Goal: Task Accomplishment & Management: Use online tool/utility

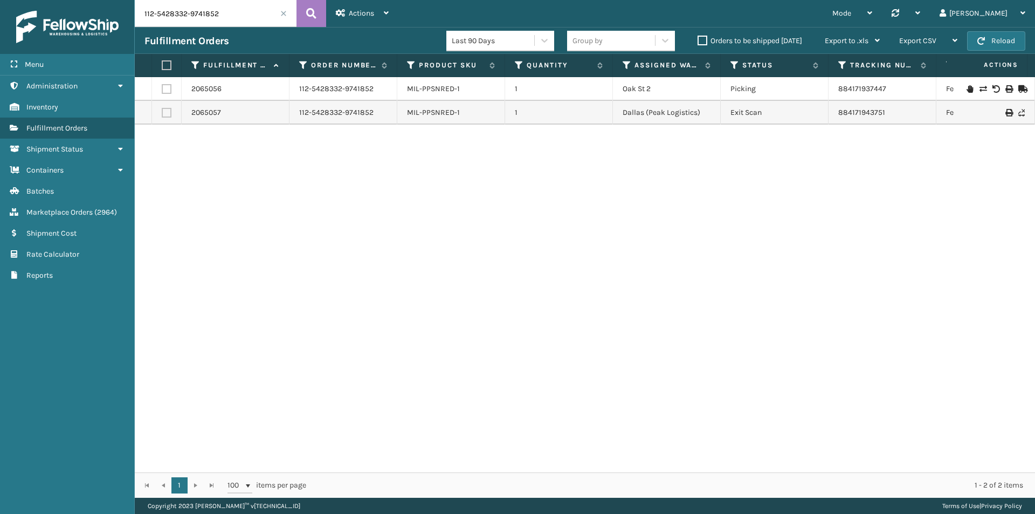
click at [243, 21] on input "112-5428332-9741852" at bounding box center [216, 13] width 162 height 27
paste input "1-6402145-7637841"
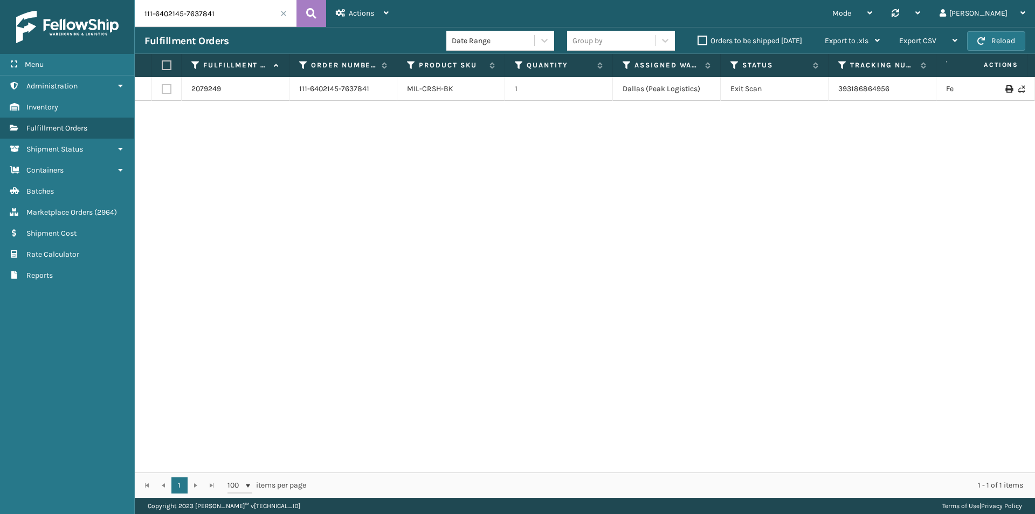
click at [251, 17] on input "111-6402145-7637841" at bounding box center [216, 13] width 162 height 27
click at [311, 10] on icon at bounding box center [311, 13] width 10 height 16
drag, startPoint x: 911, startPoint y: 90, endPoint x: 831, endPoint y: 97, distance: 80.2
click at [833, 98] on td "393186864956" at bounding box center [883, 89] width 108 height 24
copy link "393186864956"
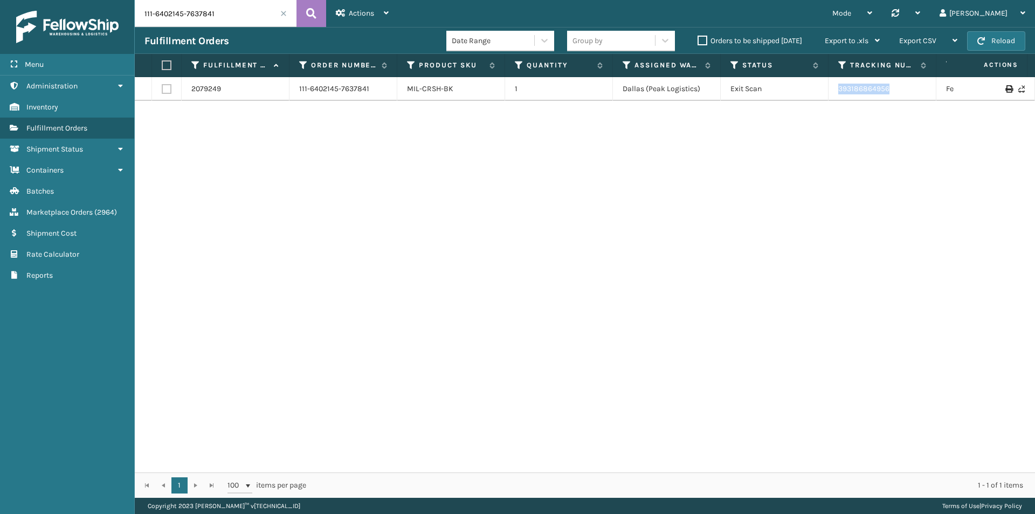
click at [214, 8] on input "111-6402145-7637841" at bounding box center [216, 13] width 162 height 27
paste input "9134036-8202658"
click at [310, 10] on icon at bounding box center [311, 13] width 10 height 16
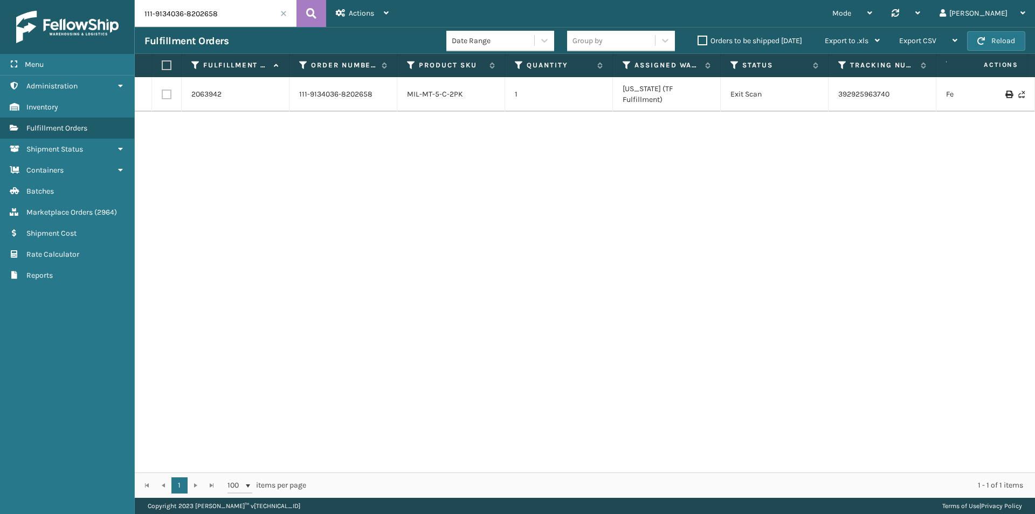
click at [231, 17] on input "111-9134036-8202658" at bounding box center [216, 13] width 162 height 27
click at [304, 13] on button at bounding box center [312, 13] width 30 height 27
drag, startPoint x: 905, startPoint y: 92, endPoint x: 839, endPoint y: 91, distance: 66.3
click at [839, 91] on td "392925963740" at bounding box center [883, 94] width 108 height 35
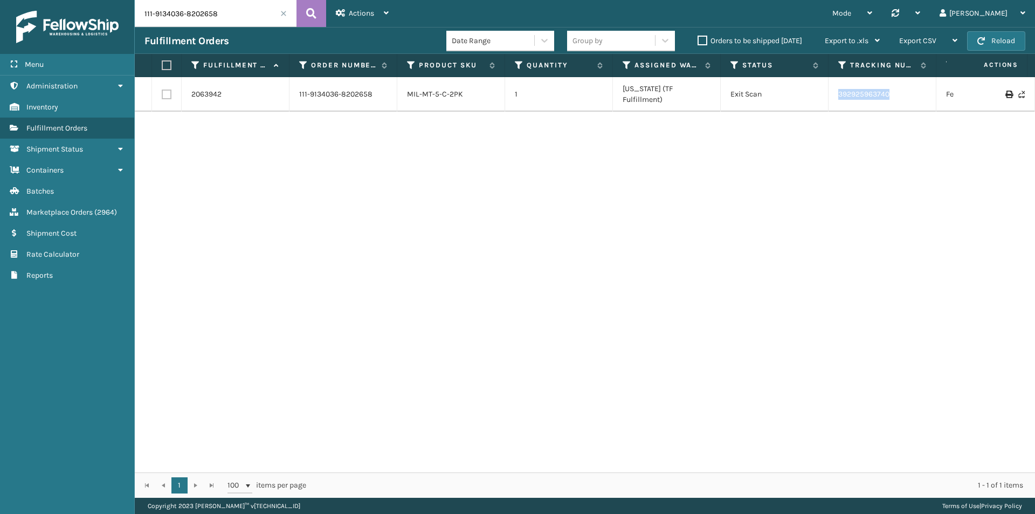
copy link "392925963740"
click at [218, 11] on input "111-9134036-8202658" at bounding box center [216, 13] width 162 height 27
paste input "3-4438725-1715456"
click at [315, 16] on icon at bounding box center [311, 13] width 10 height 16
drag, startPoint x: 867, startPoint y: 91, endPoint x: 815, endPoint y: 92, distance: 51.2
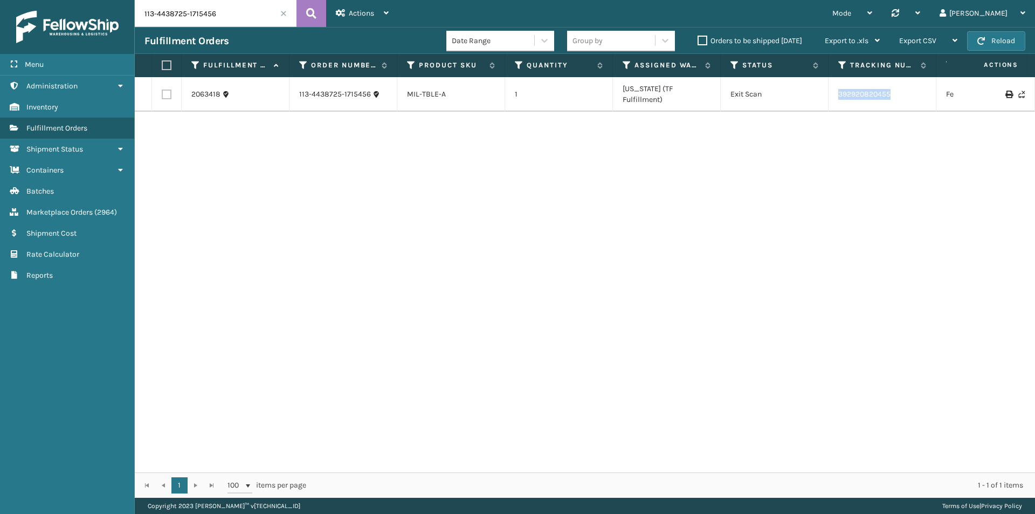
click at [815, 92] on tr "2063418 113-4438725-1715456 MIL-TBLE-A 1 Indiana (TF Fulfillment) Exit Scan 392…" at bounding box center [738, 94] width 1206 height 35
copy tr "392920820455"
click at [244, 11] on input "113-4438725-1715456" at bounding box center [216, 13] width 162 height 27
click at [315, 9] on icon at bounding box center [311, 13] width 10 height 16
drag, startPoint x: 910, startPoint y: 90, endPoint x: 304, endPoint y: 23, distance: 609.8
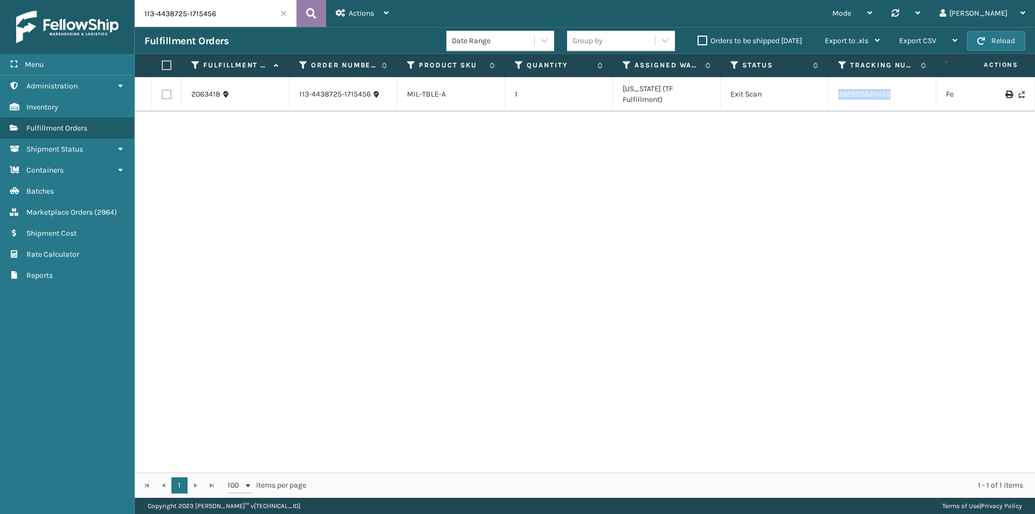
click at [822, 92] on tr "2063418 113-4438725-1715456 MIL-TBLE-A 1 Indiana (TF Fulfillment) Exit Scan 392…" at bounding box center [738, 94] width 1206 height 35
copy tr "392920820455"
click at [223, 16] on input "113-4438725-1715456" at bounding box center [216, 13] width 162 height 27
paste input "4-8713114-1656203"
click at [314, 17] on icon at bounding box center [311, 13] width 10 height 16
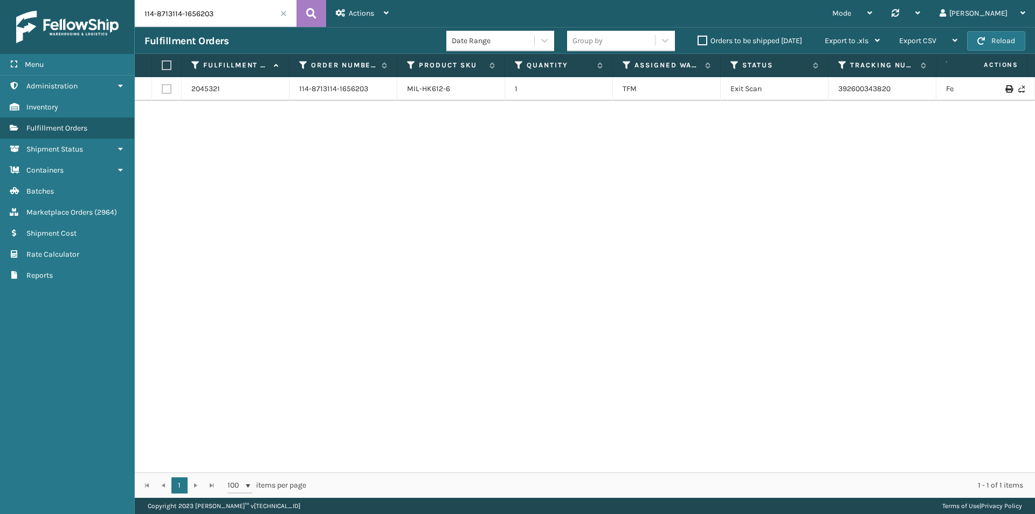
click at [216, 8] on input "114-8713114-1656203" at bounding box center [216, 13] width 162 height 27
paste input "3-4438725-1715456"
click at [316, 11] on icon at bounding box center [311, 13] width 10 height 16
drag, startPoint x: 885, startPoint y: 88, endPoint x: 829, endPoint y: 92, distance: 56.2
click at [829, 92] on td "392920820455" at bounding box center [883, 94] width 108 height 35
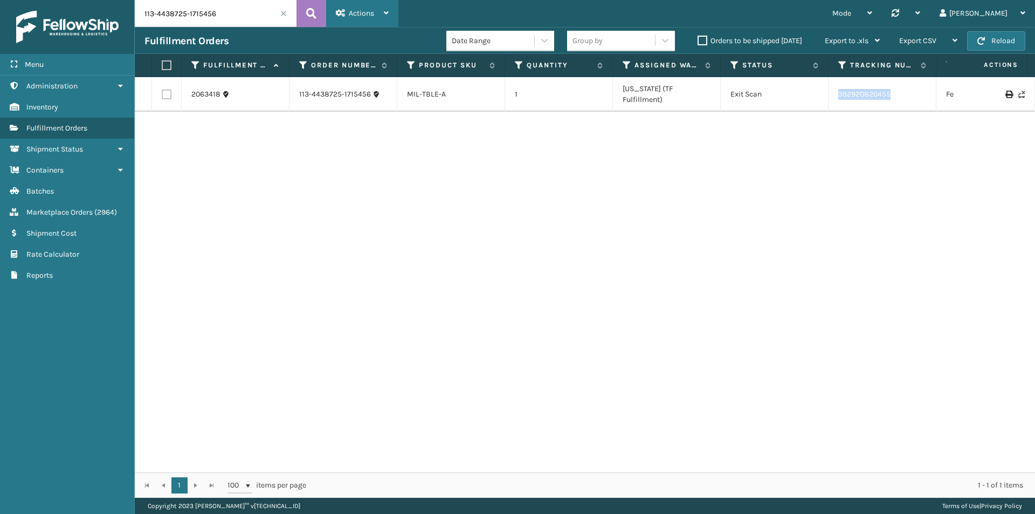
copy link "392920820455"
click at [238, 15] on input "113-4438725-1715456" at bounding box center [216, 13] width 162 height 27
paste input "4-8713114-1656203"
click at [307, 15] on icon at bounding box center [311, 13] width 10 height 16
click at [789, 97] on tr "2045321 114-8713114-1656203 MIL-HK612-6 1 TFM Exit Scan 392600343820 FedEx Home…" at bounding box center [738, 89] width 1206 height 24
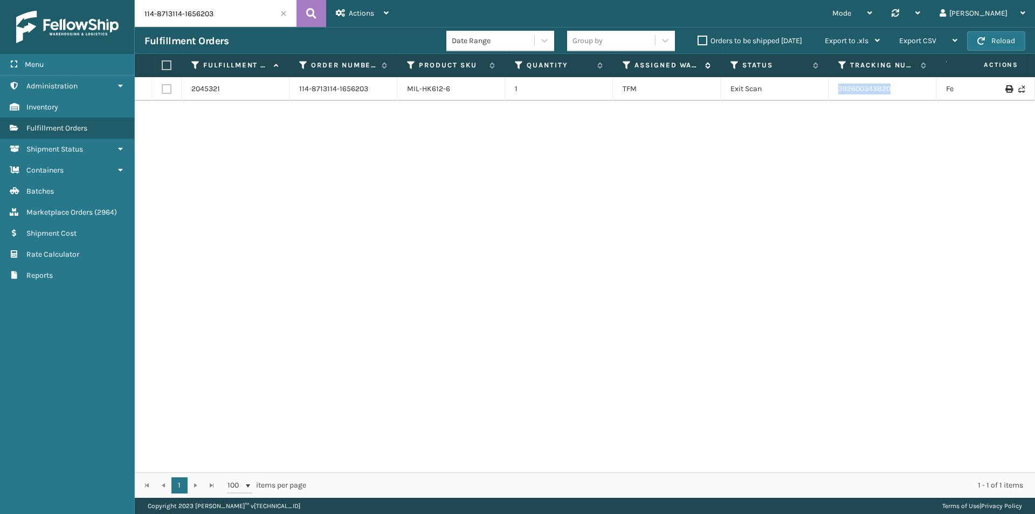
copy tr "392600343820"
click at [229, 15] on input "114-8713114-1656203" at bounding box center [216, 13] width 162 height 27
paste input "1-2902240-9201809"
click at [310, 13] on icon at bounding box center [311, 13] width 10 height 16
drag, startPoint x: 820, startPoint y: 91, endPoint x: 800, endPoint y: 92, distance: 20.0
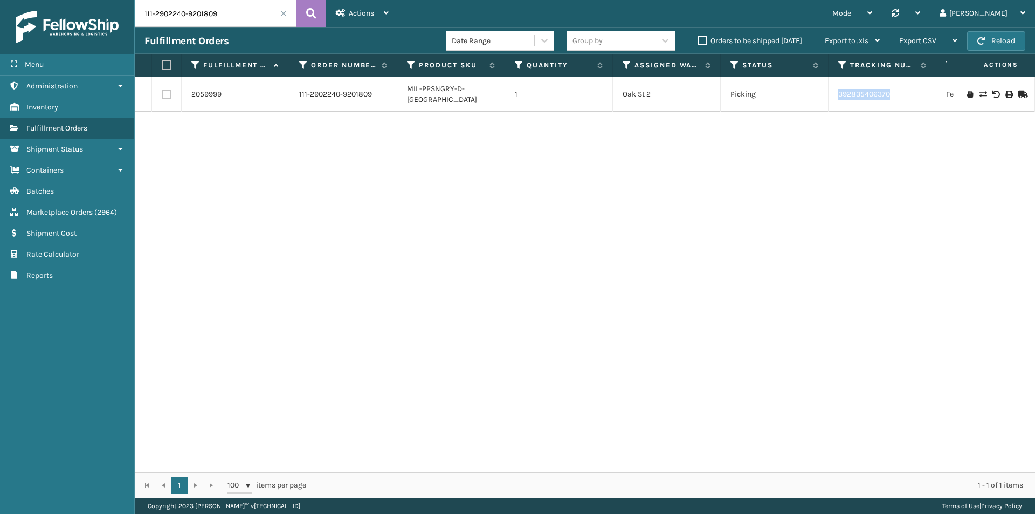
click at [800, 92] on tr "2059999 111-2902240-9201809 MIL-PPSNGRY-D-TN 1 Oak St 2 Picking 392835406370 Fe…" at bounding box center [738, 94] width 1206 height 35
copy tr "392835406370"
click at [210, 15] on input "111-2902240-9201809" at bounding box center [216, 13] width 162 height 27
paste input "3-9585293-1566614"
type input "113-9585293-1566614"
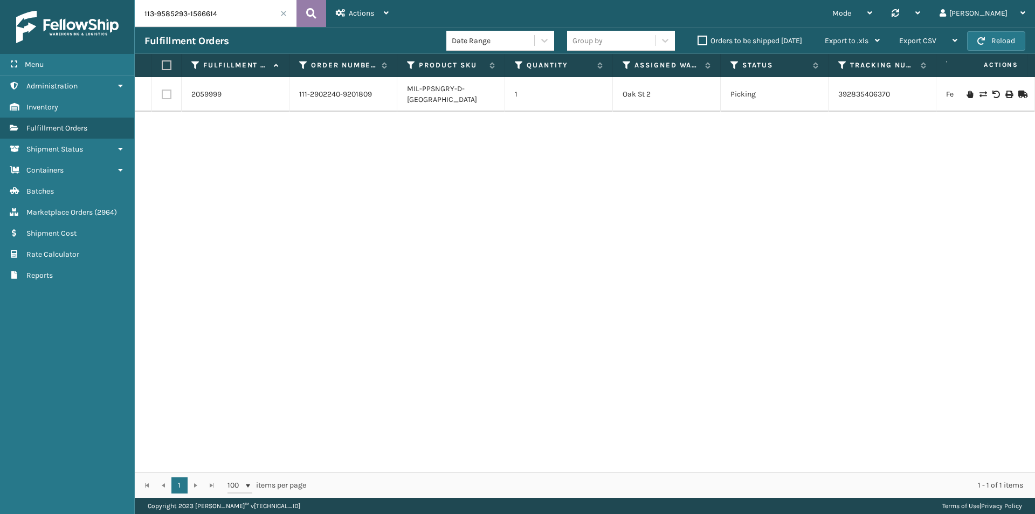
click at [308, 15] on icon at bounding box center [311, 13] width 10 height 16
drag, startPoint x: 907, startPoint y: 93, endPoint x: 810, endPoint y: 97, distance: 96.6
click at [810, 97] on tr "2073127 113-9585293-1566614 MIL-ACNT-L-G 1 Milliard LV Exit Scan 393099543280 F…" at bounding box center [738, 89] width 1206 height 24
copy tr "393099543280"
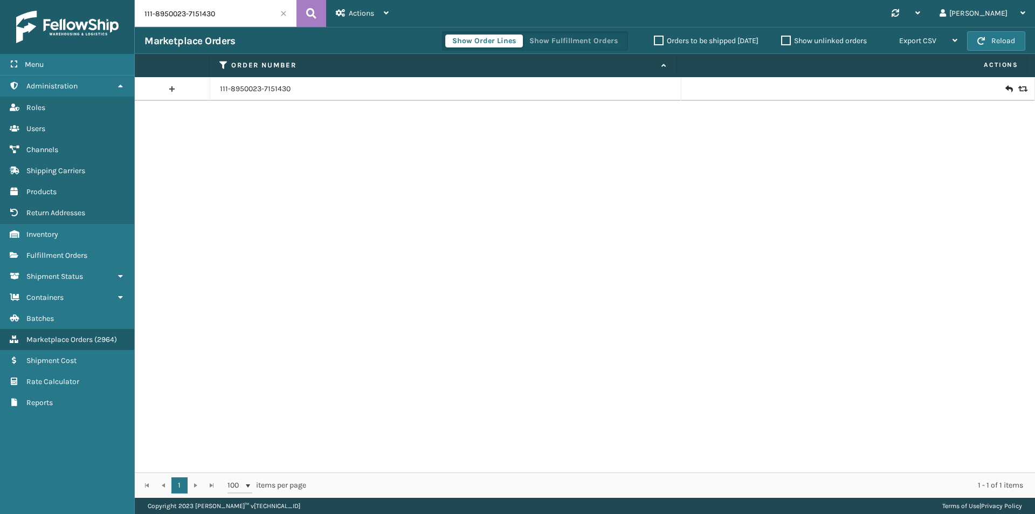
click at [225, 17] on input "111-8950023-7151430" at bounding box center [216, 13] width 162 height 27
paste input "4-8713114-1656203"
type input "114-8713114-1656203"
click at [309, 12] on icon at bounding box center [311, 13] width 10 height 16
click at [1000, 94] on td at bounding box center [859, 89] width 354 height 24
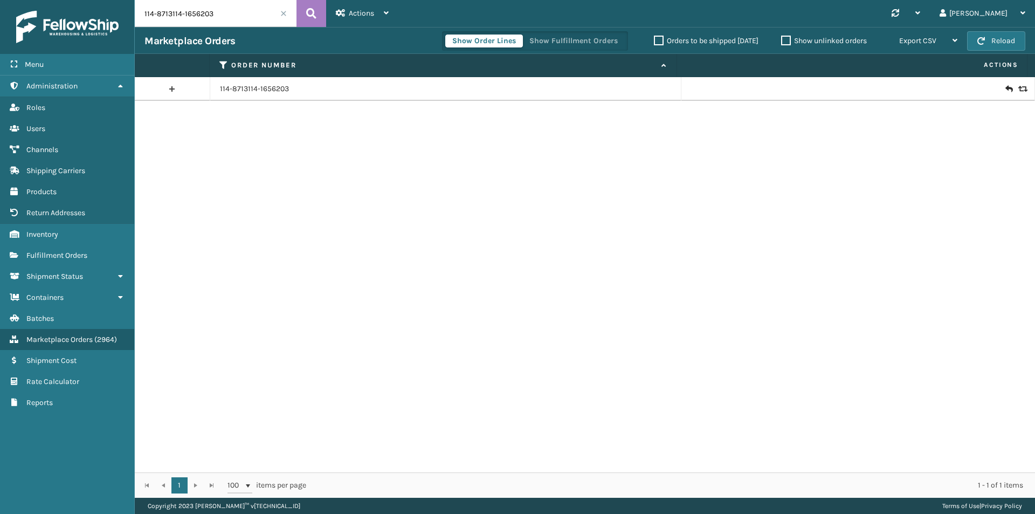
click at [1006, 85] on icon at bounding box center [1009, 89] width 6 height 11
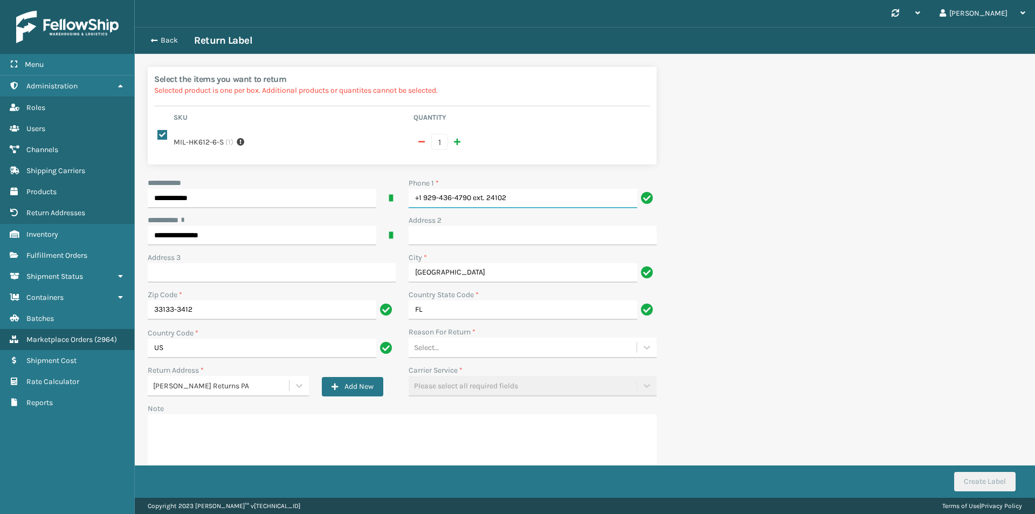
click at [566, 190] on input "+1 929-436-4790 ext. 24102" at bounding box center [523, 198] width 229 height 19
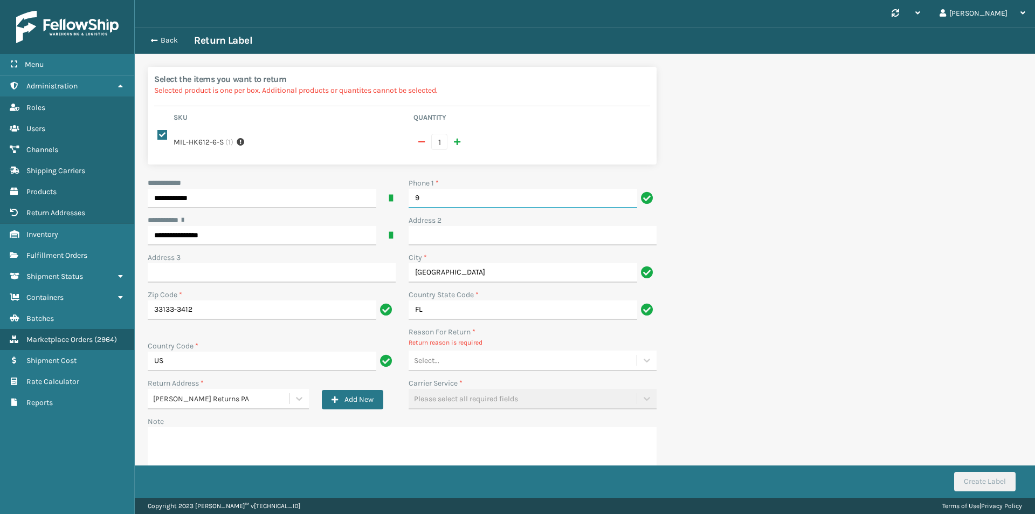
type input "9999999999"
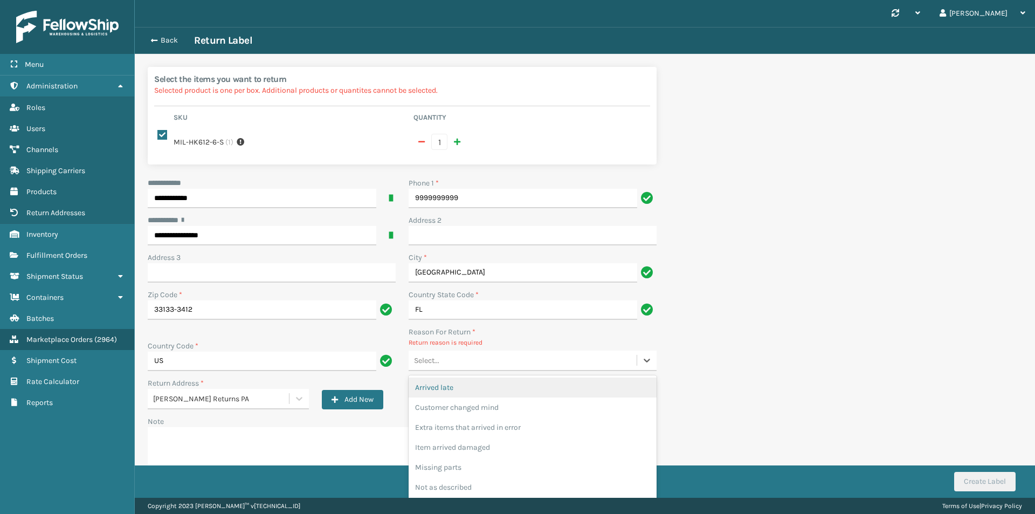
click at [449, 352] on div "Select..." at bounding box center [523, 361] width 228 height 18
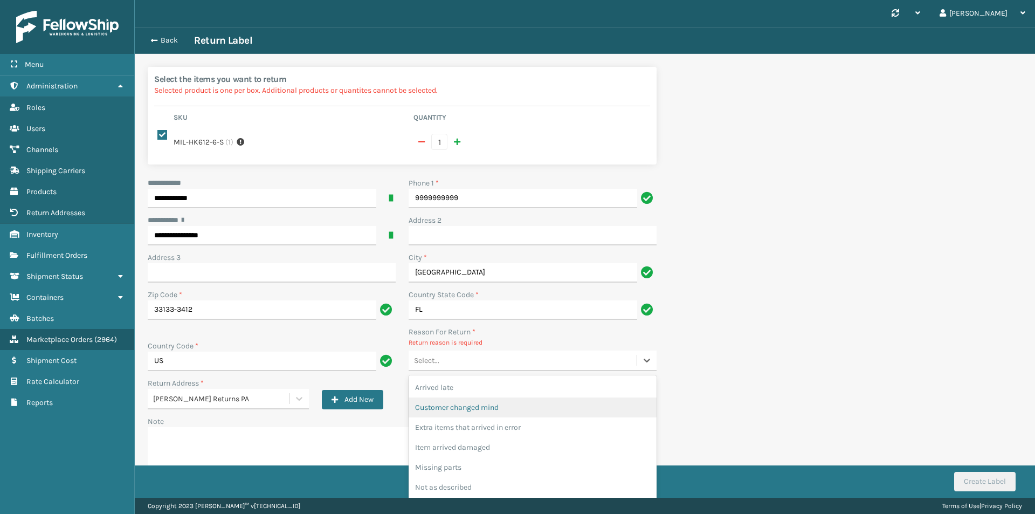
click at [473, 398] on div "Customer changed mind" at bounding box center [533, 407] width 248 height 20
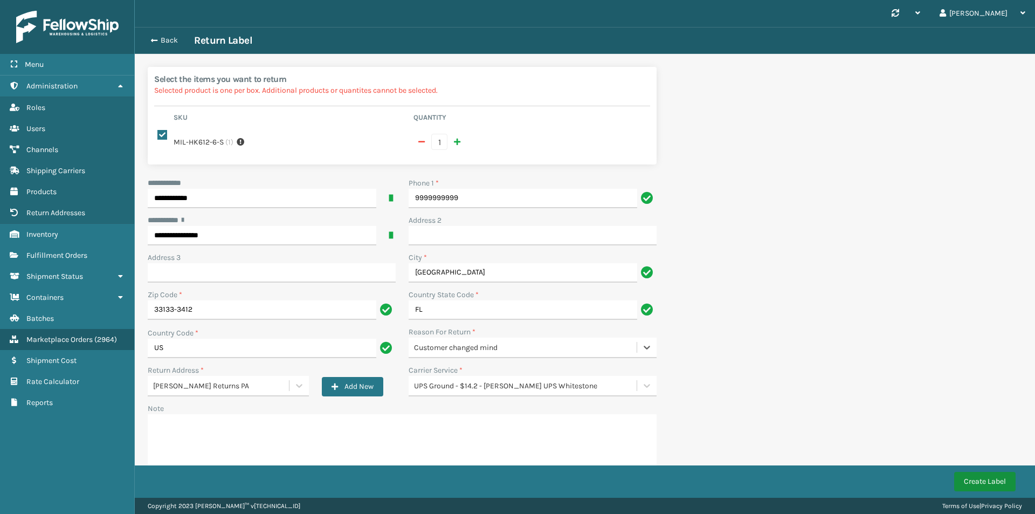
click at [994, 477] on button "Create Label" at bounding box center [984, 481] width 61 height 19
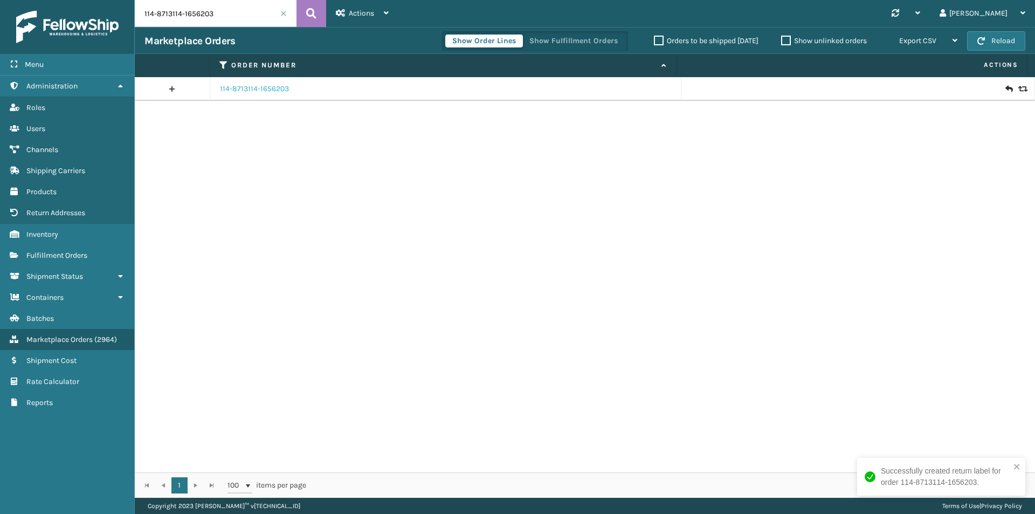
click at [259, 92] on link "114-8713114-1656203" at bounding box center [254, 89] width 69 height 11
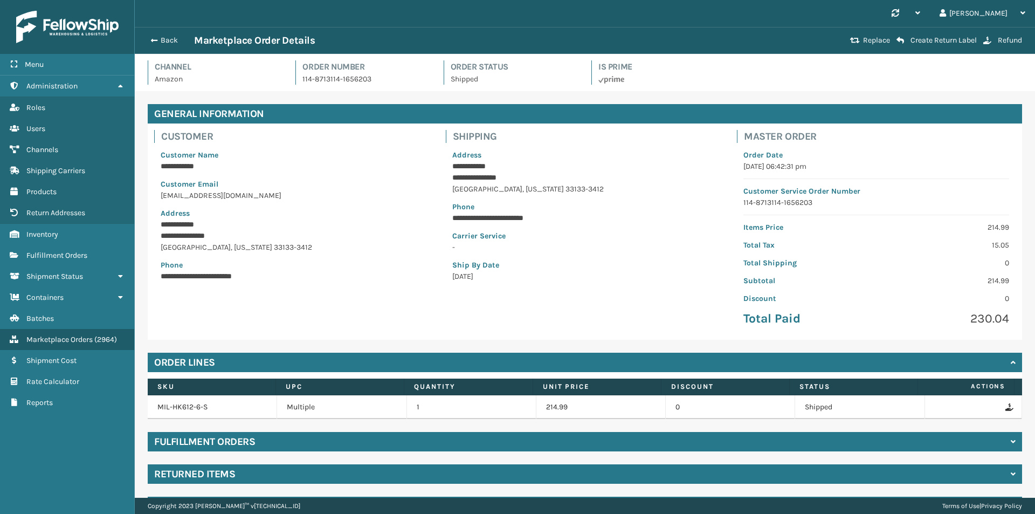
click at [166, 31] on div "Back Marketplace Order Details Replace Create Return Label Refund" at bounding box center [585, 40] width 900 height 27
click at [166, 36] on button "Back" at bounding box center [170, 41] width 50 height 10
